Goal: Find specific page/section: Find specific page/section

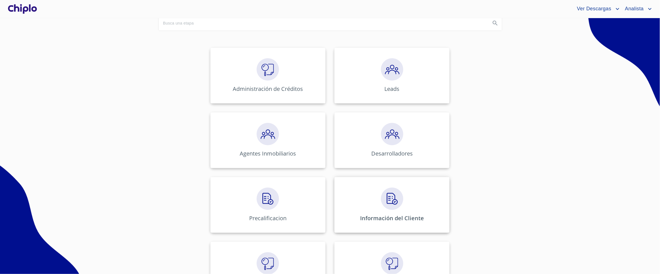
scroll to position [94, 0]
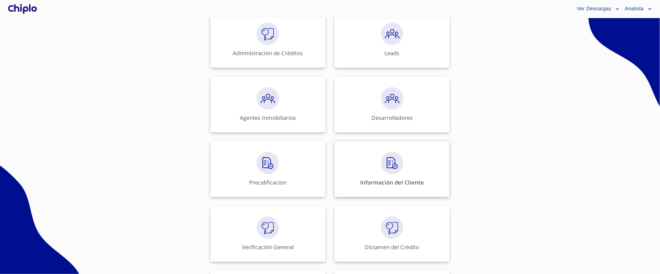
click at [363, 184] on p "Información del Cliente" at bounding box center [392, 183] width 64 height 8
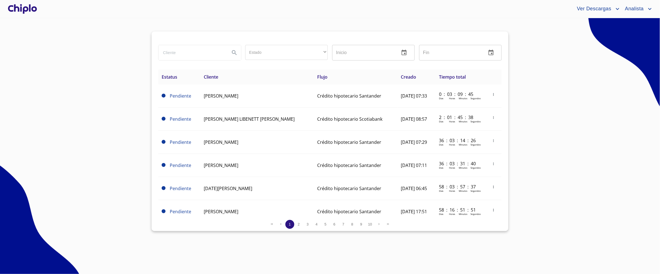
click at [179, 56] on input "search" at bounding box center [192, 52] width 67 height 15
type input "Maya"
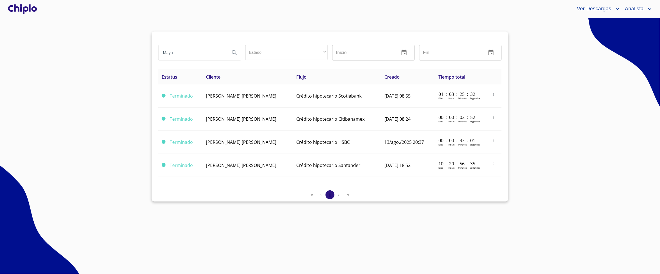
click at [140, 94] on section "Maya Estado ​ ​ Inicio ​ Fin ​ Estatus Cliente Flujo Creado Tiempo total Termin…" at bounding box center [330, 146] width 660 height 256
click at [97, 115] on section "Maya Estado ​ ​ Inicio ​ Fin ​ Estatus Cliente Flujo Creado Tiempo total Termin…" at bounding box center [330, 146] width 660 height 256
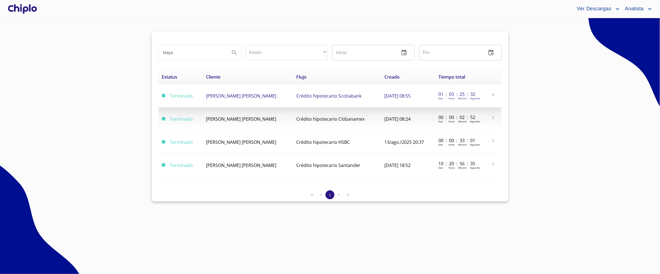
click at [281, 101] on td "[PERSON_NAME] [PERSON_NAME]" at bounding box center [248, 95] width 90 height 23
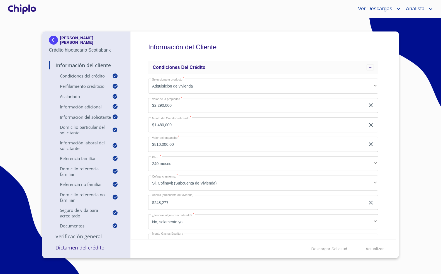
scroll to position [9, 0]
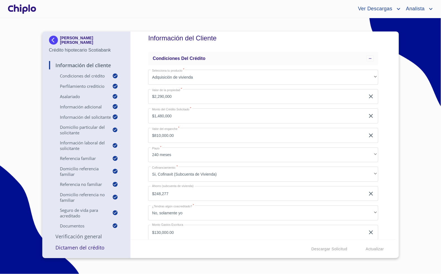
click at [145, 118] on div "Información del Cliente Condiciones del Crédito Selecciona tu producto   * Adqu…" at bounding box center [264, 136] width 266 height 208
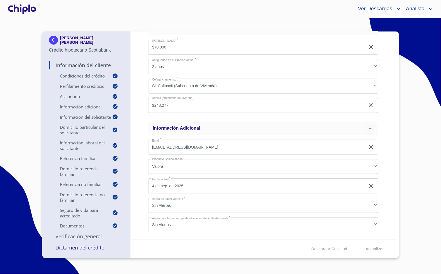
scroll to position [278, 0]
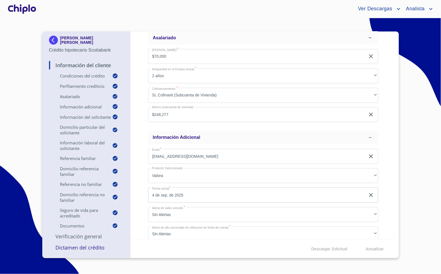
click at [142, 84] on div "Información del Cliente Condiciones del Crédito Selecciona tu producto   * Adqu…" at bounding box center [264, 136] width 266 height 208
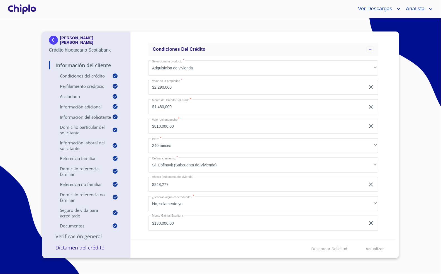
scroll to position [27, 0]
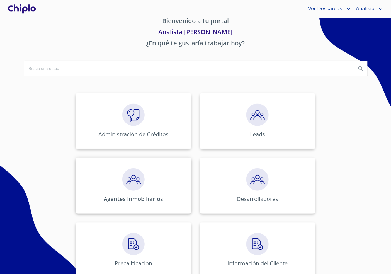
scroll to position [26, 0]
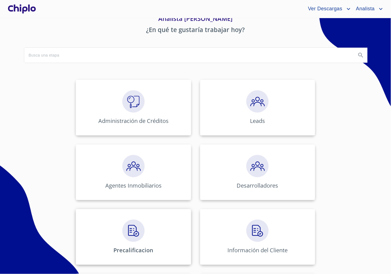
click at [157, 236] on div "Precalificacion" at bounding box center [133, 237] width 115 height 56
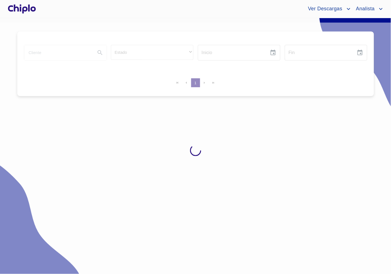
click at [65, 54] on div at bounding box center [195, 151] width 391 height 256
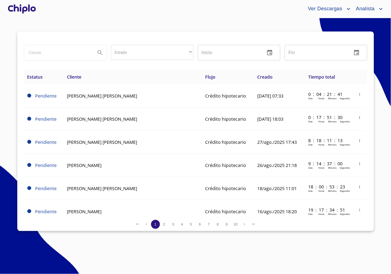
click at [66, 53] on input "search" at bounding box center [57, 52] width 67 height 15
type input "Maya aca"
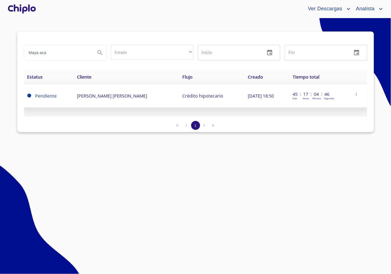
click at [117, 97] on span "[PERSON_NAME] [PERSON_NAME]" at bounding box center [112, 96] width 70 height 6
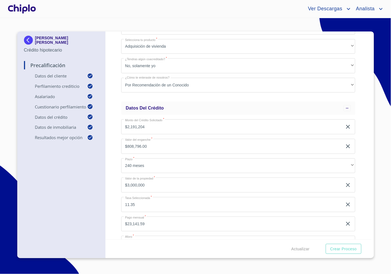
scroll to position [393, 0]
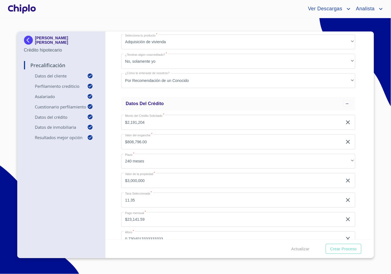
click at [109, 133] on div "Precalificación Datos del cliente Email   * mayableyva@gmail.com ​ Segundo nomb…" at bounding box center [239, 136] width 266 height 208
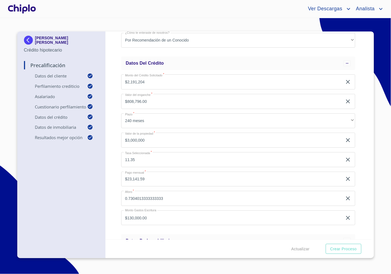
scroll to position [411, 0]
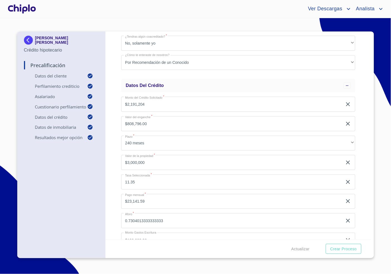
click at [108, 6] on div "Ver Descargas Analista" at bounding box center [210, 8] width 347 height 9
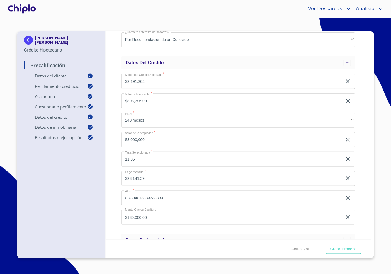
scroll to position [447, 0]
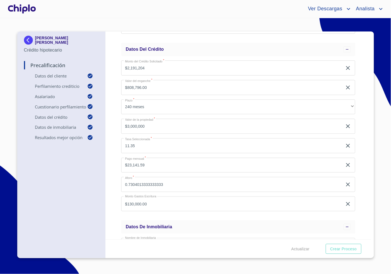
click at [117, 64] on div "Precalificación Datos del cliente Email   * mayableyva@gmail.com ​ Segundo nomb…" at bounding box center [239, 136] width 266 height 208
